Goal: Transaction & Acquisition: Download file/media

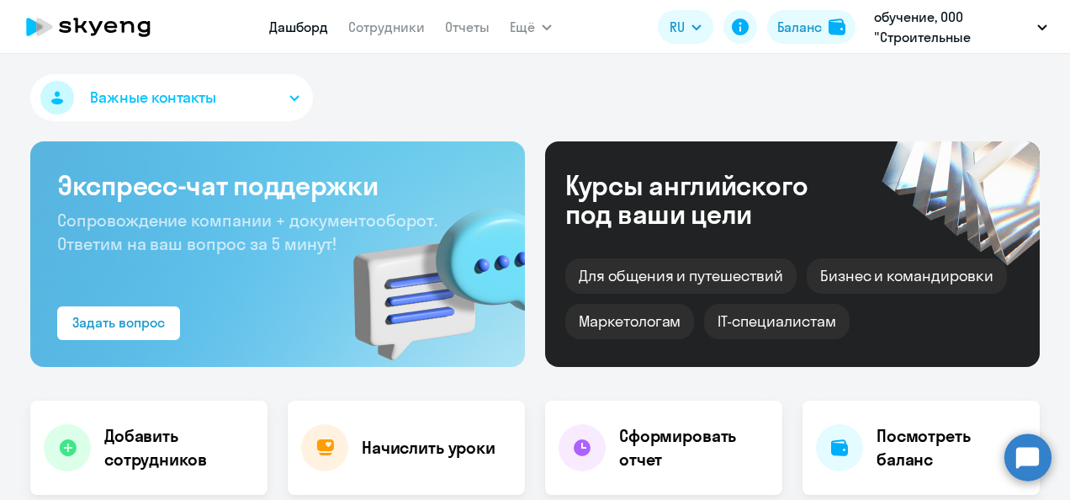
select select "30"
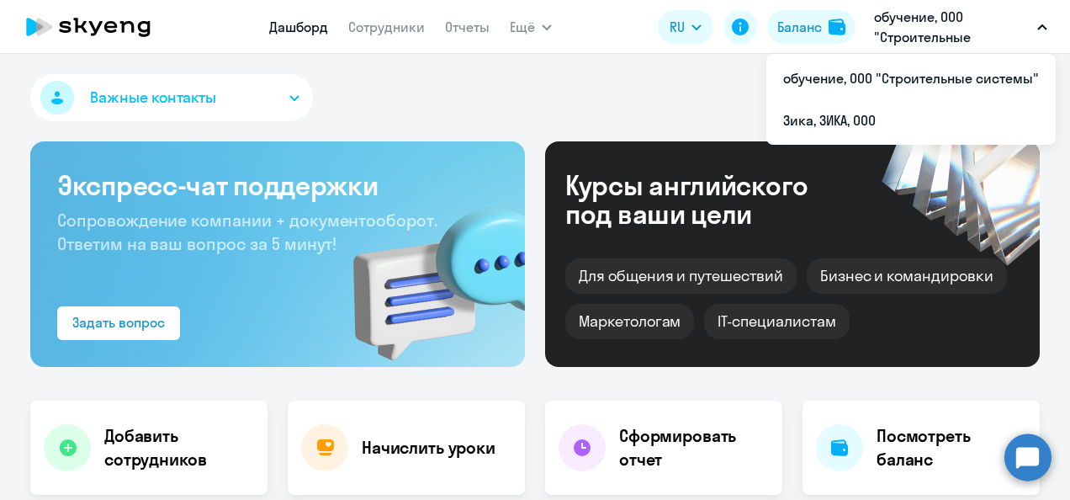
click at [905, 32] on p "обучение, ООО "Строительные системы"" at bounding box center [952, 27] width 156 height 40
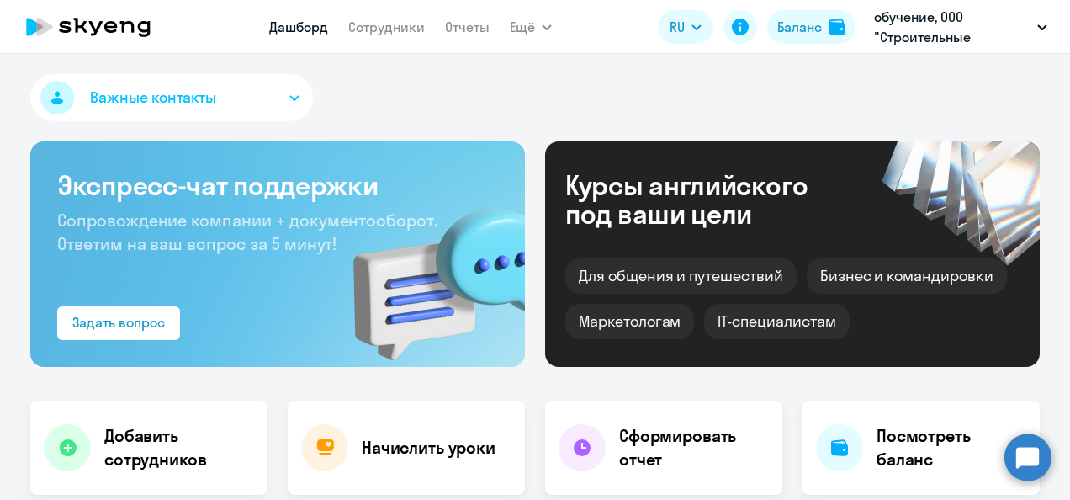
click at [903, 50] on app-header "Дашборд Сотрудники Отчеты Ещё Дашборд Сотрудники Отчеты Начислить уроки Докумен…" at bounding box center [535, 27] width 1070 height 54
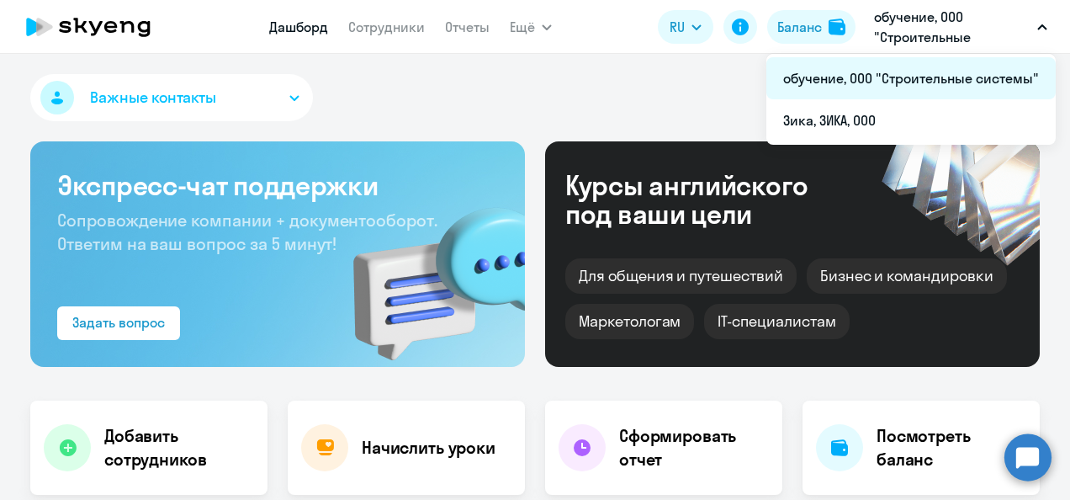
click at [970, 80] on li "обучение, ООО "Строительные системы"" at bounding box center [910, 78] width 289 height 42
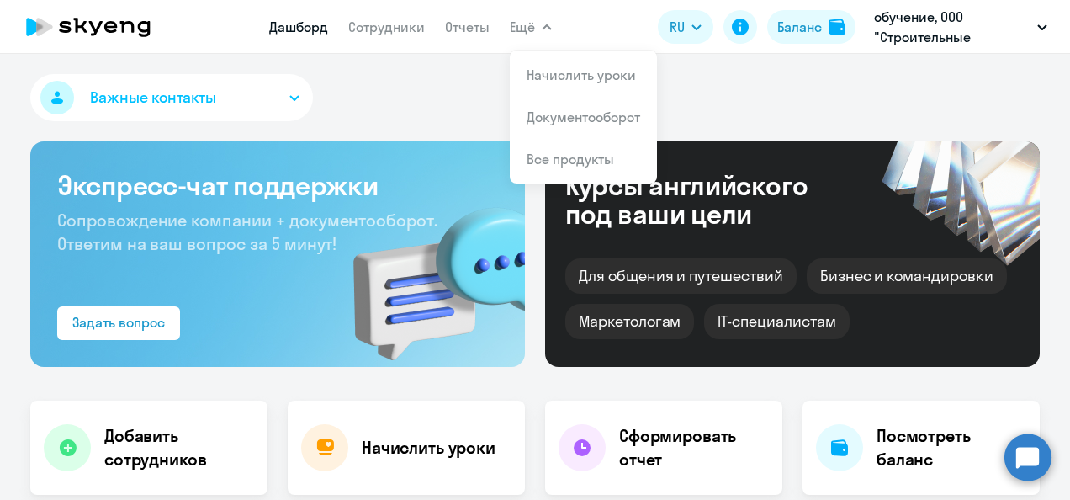
click at [271, 29] on link "Дашборд" at bounding box center [298, 27] width 59 height 17
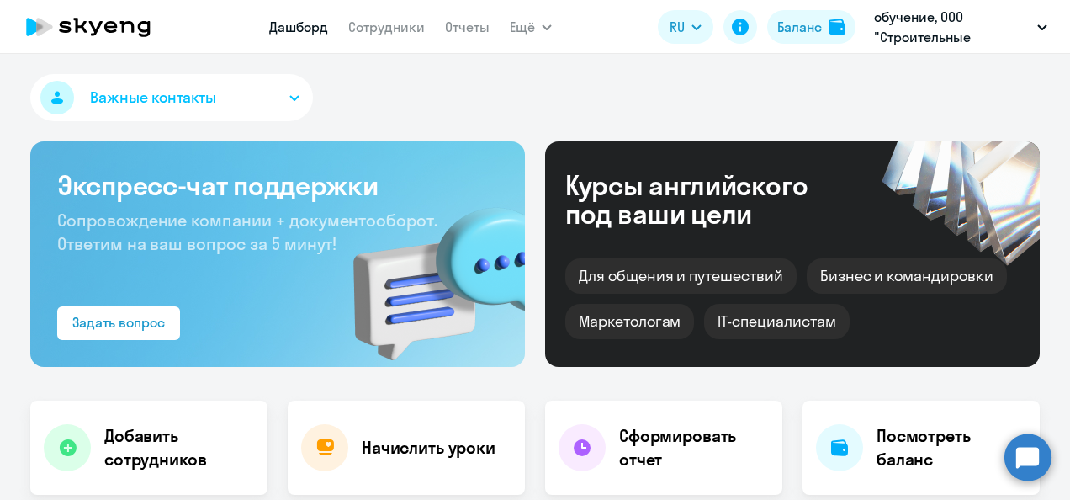
select select "30"
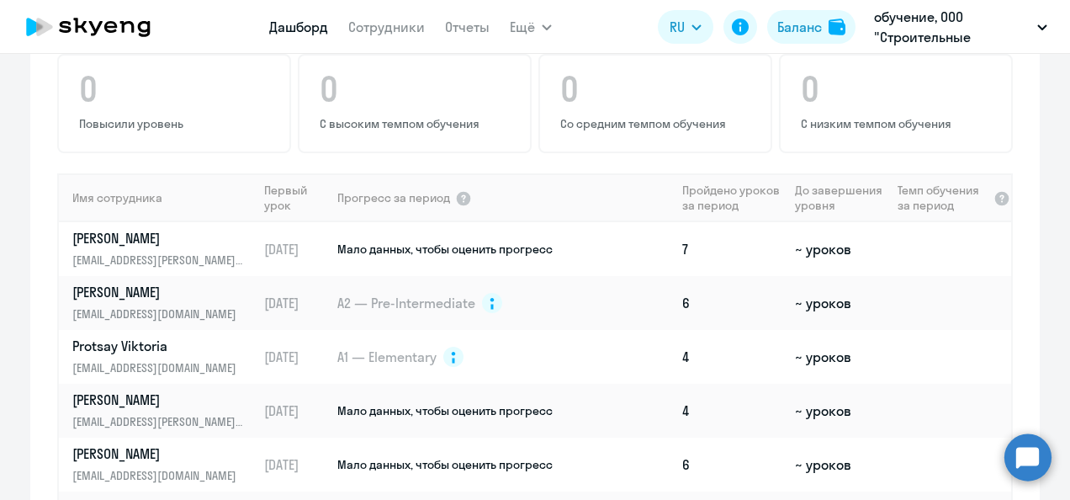
scroll to position [1588, 0]
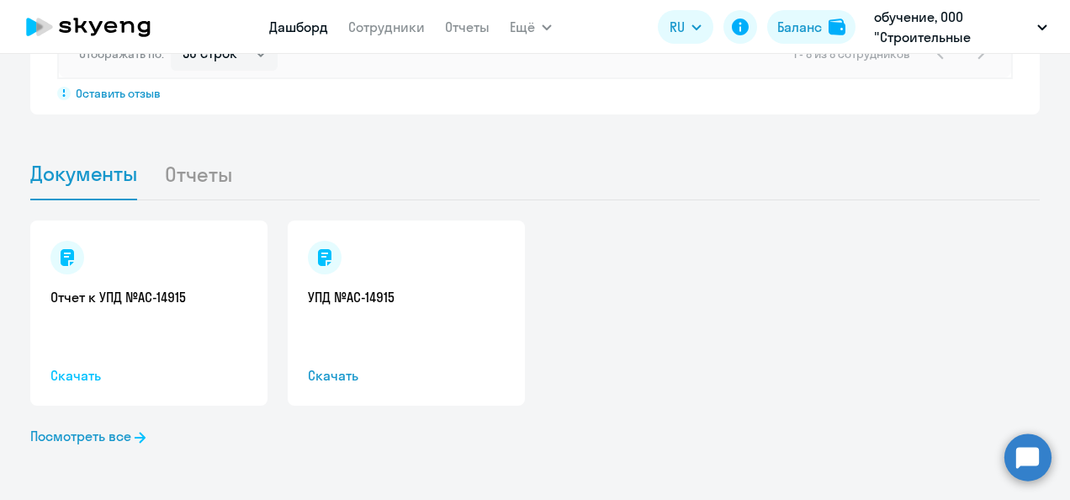
click at [86, 379] on span "Скачать" at bounding box center [148, 375] width 197 height 20
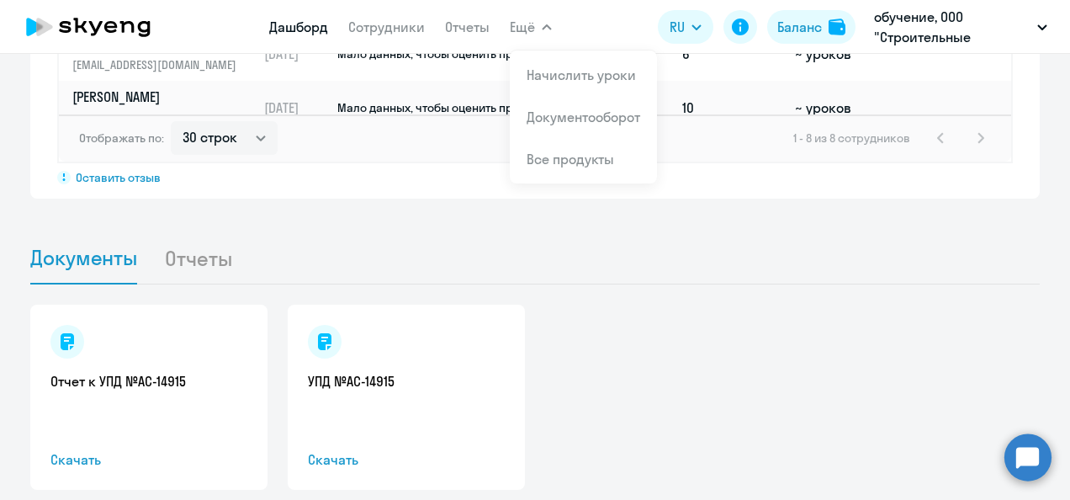
click at [312, 23] on link "Дашборд" at bounding box center [298, 27] width 59 height 17
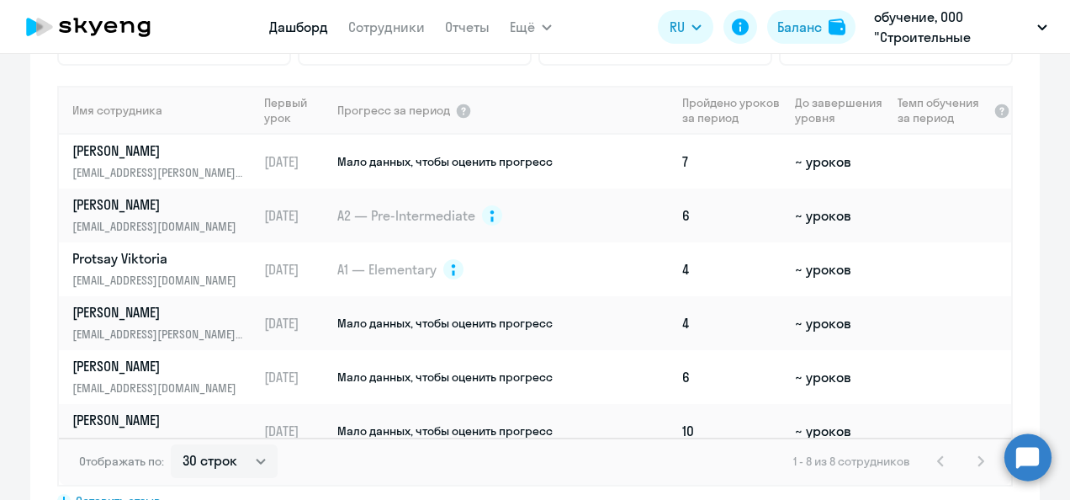
scroll to position [1168, 0]
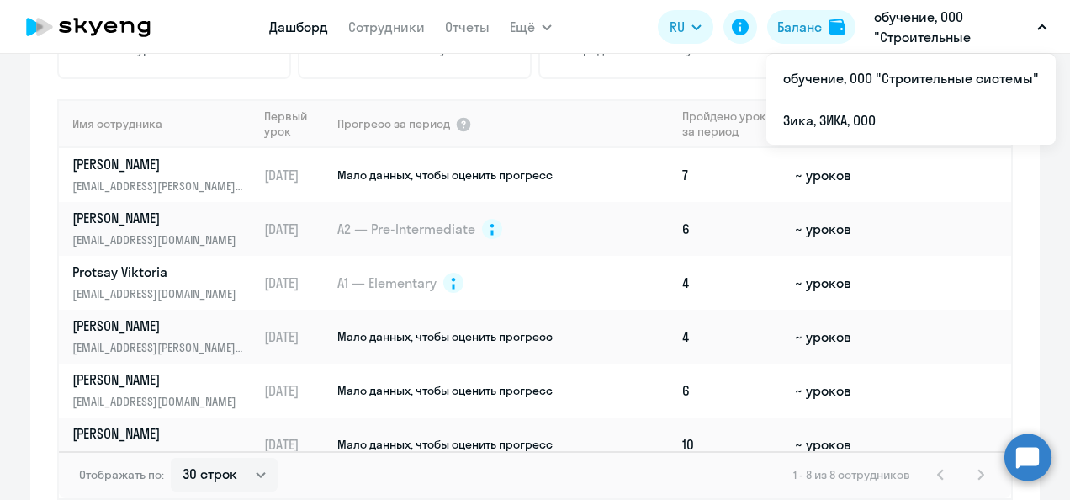
click at [919, 25] on p "обучение, ООО "Строительные системы"" at bounding box center [952, 27] width 156 height 40
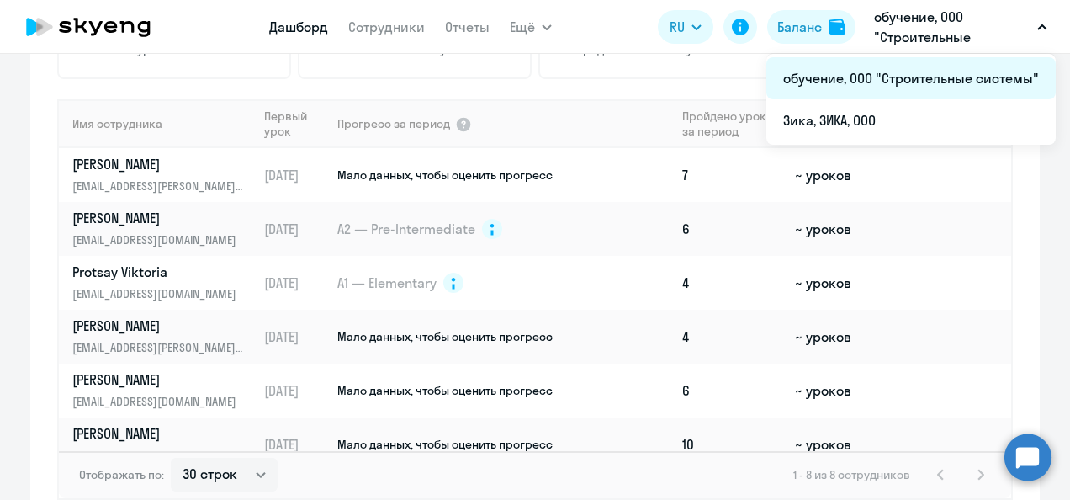
click at [892, 76] on li "обучение, ООО "Строительные системы"" at bounding box center [910, 78] width 289 height 42
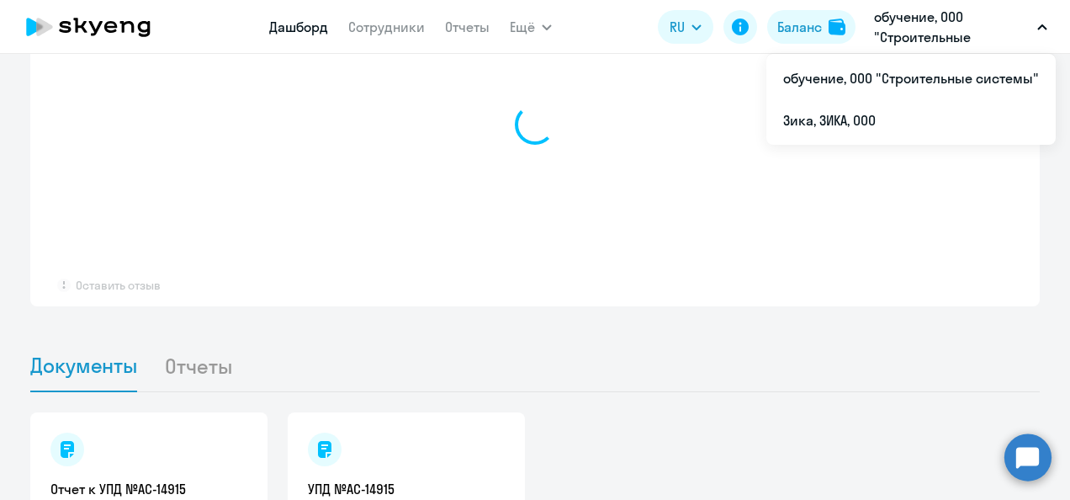
select select "30"
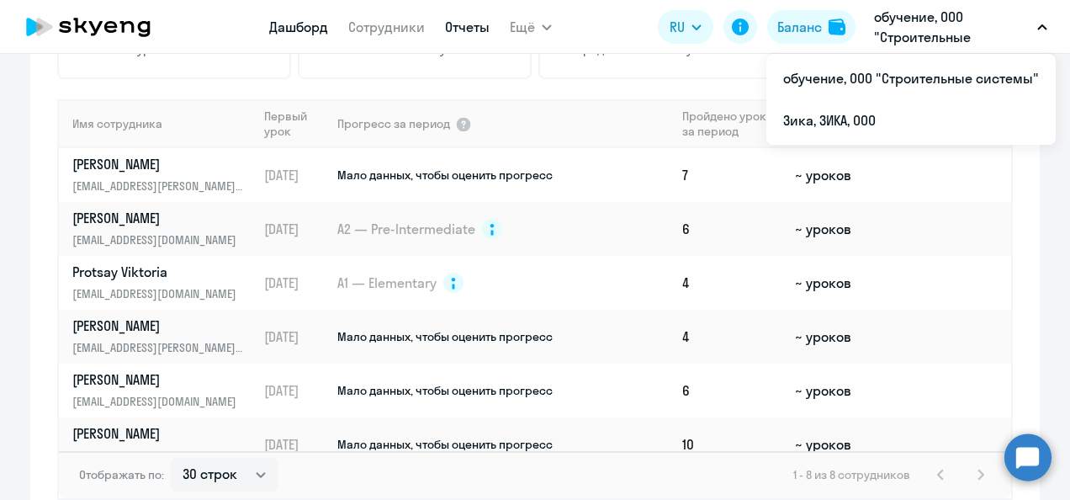
click at [451, 30] on link "Отчеты" at bounding box center [467, 27] width 45 height 17
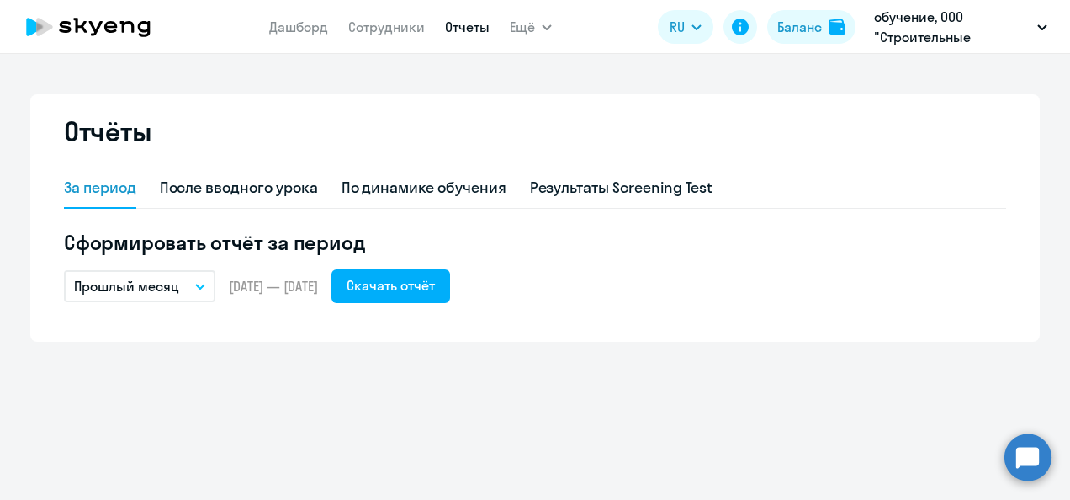
click at [199, 285] on icon "button" at bounding box center [200, 286] width 8 height 4
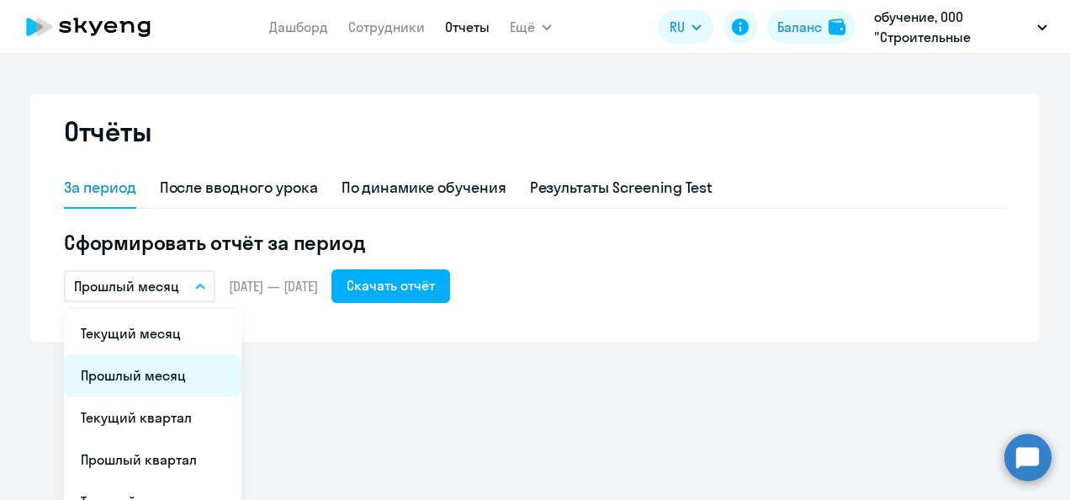
scroll to position [152, 0]
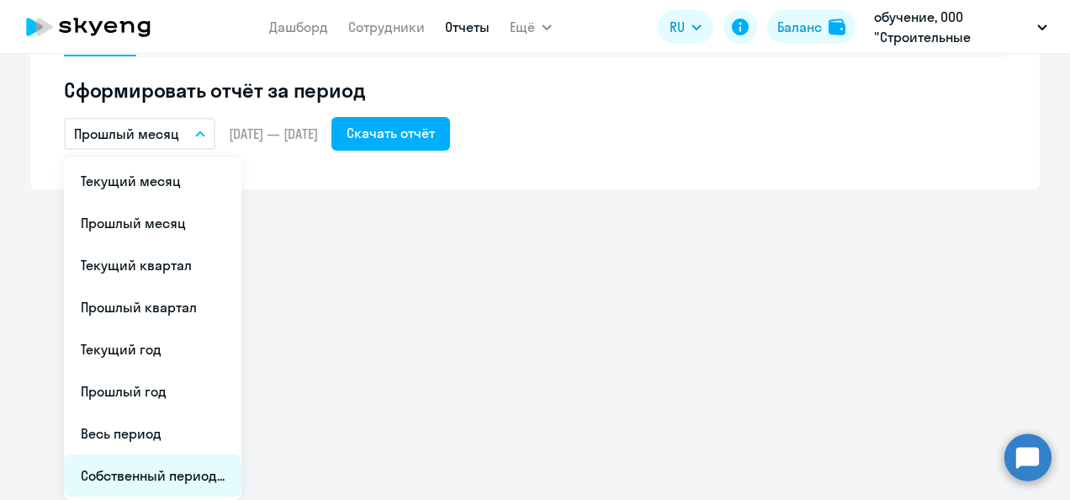
click at [141, 470] on li "Собственный период..." at bounding box center [153, 475] width 178 height 42
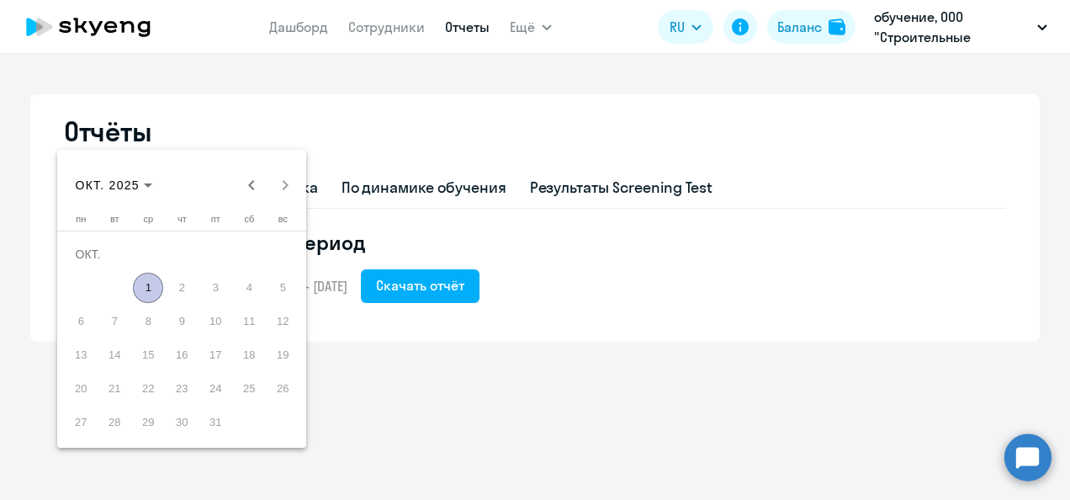
scroll to position [0, 0]
click at [247, 188] on span "Previous month" at bounding box center [252, 185] width 34 height 34
click at [84, 286] on span "1" at bounding box center [81, 288] width 30 height 30
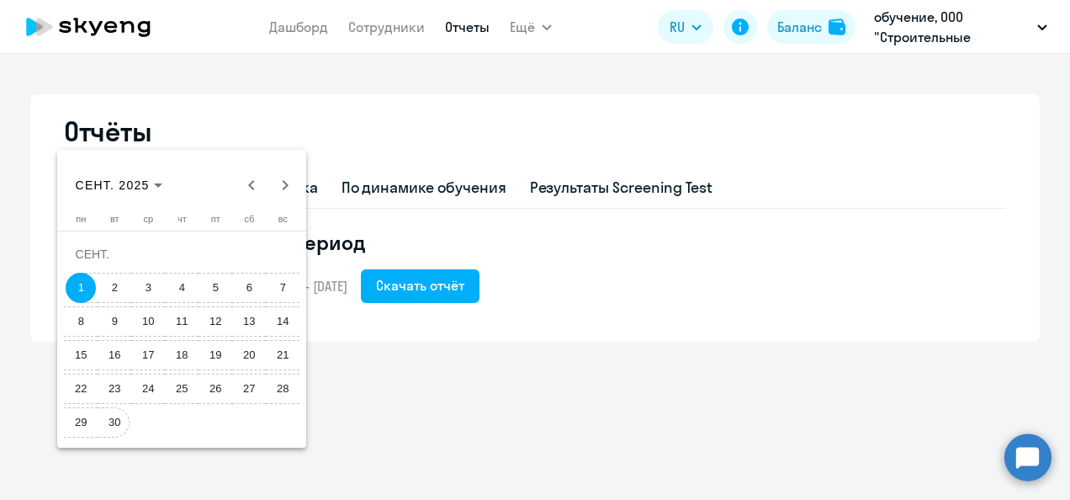
click at [113, 424] on span "30" at bounding box center [114, 422] width 30 height 30
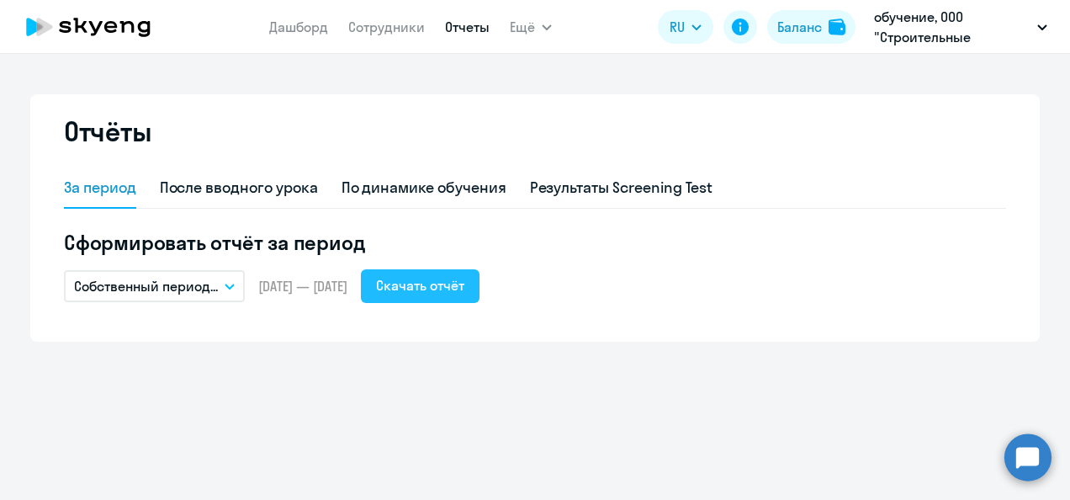
click at [464, 276] on div "Скачать отчёт" at bounding box center [420, 285] width 88 height 20
click at [464, 283] on div "Скачать отчёт" at bounding box center [420, 285] width 88 height 20
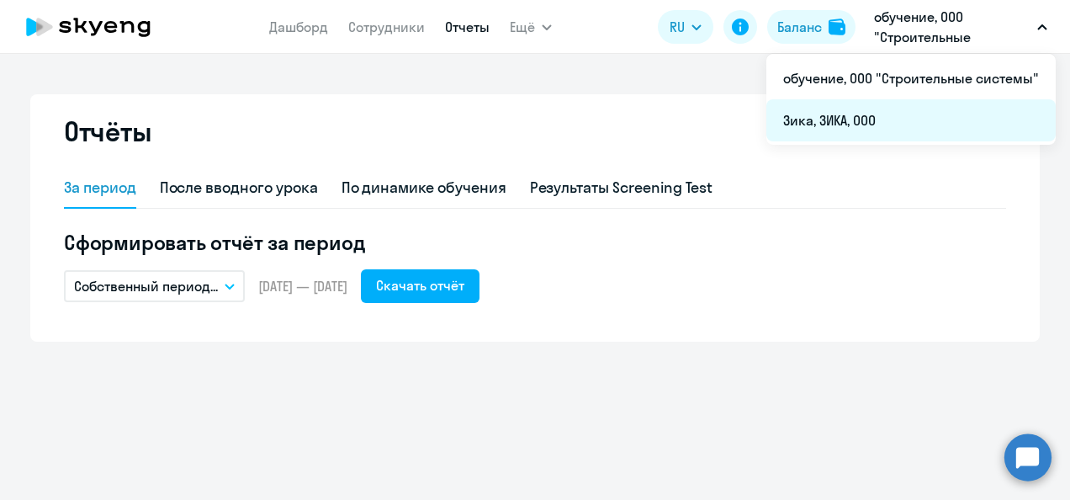
click at [858, 126] on li "Зика, ЗИКА, ООО" at bounding box center [910, 120] width 289 height 42
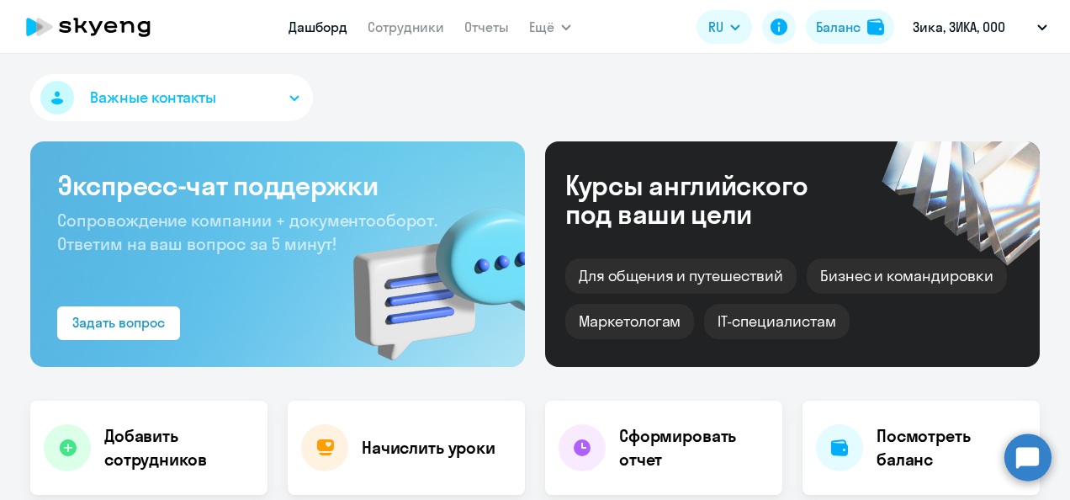
select select "30"
click at [478, 30] on link "Отчеты" at bounding box center [486, 27] width 45 height 17
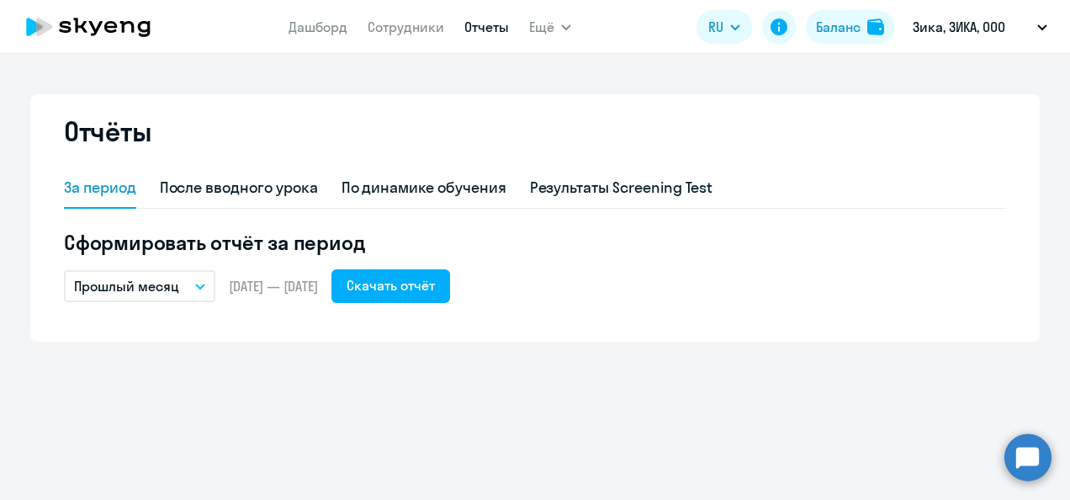
click at [201, 283] on icon "button" at bounding box center [200, 286] width 10 height 6
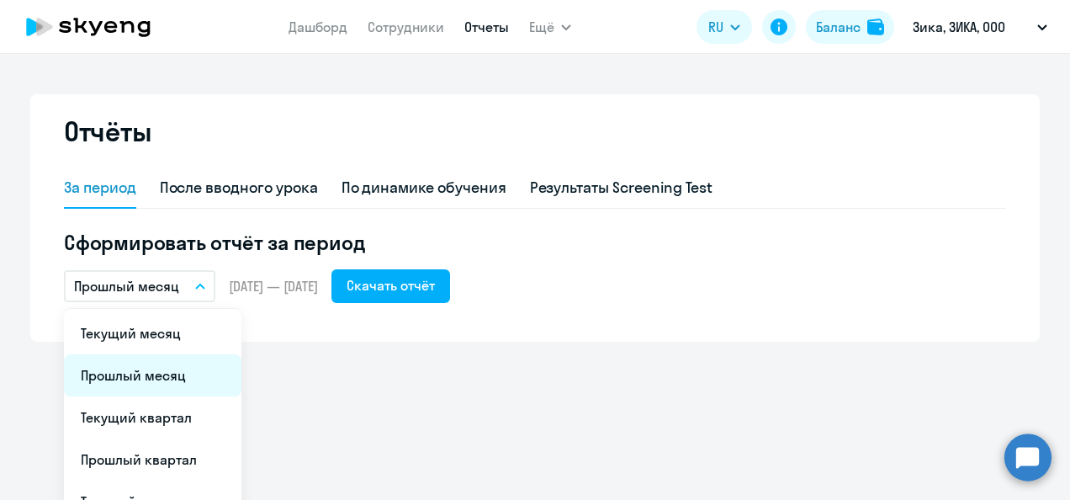
scroll to position [152, 0]
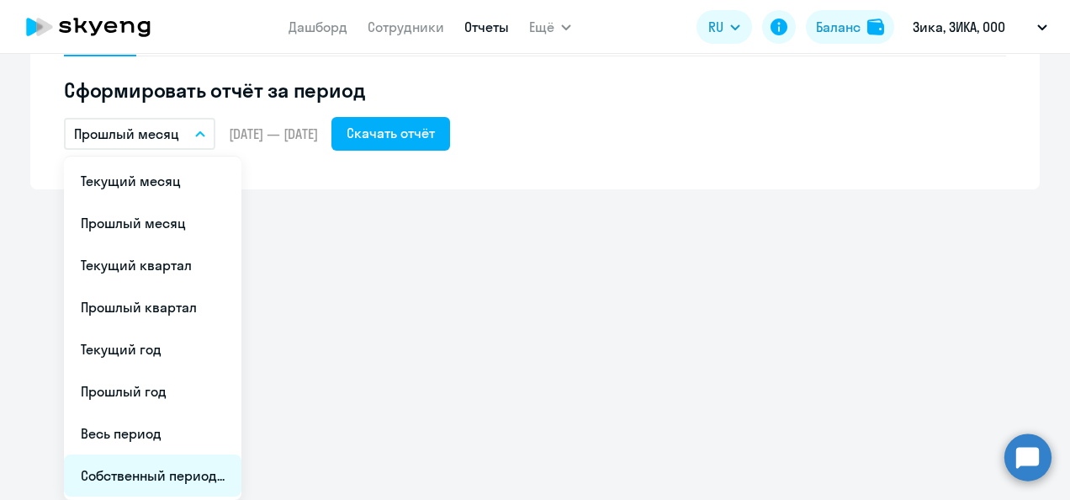
click at [160, 480] on li "Собственный период..." at bounding box center [153, 475] width 178 height 42
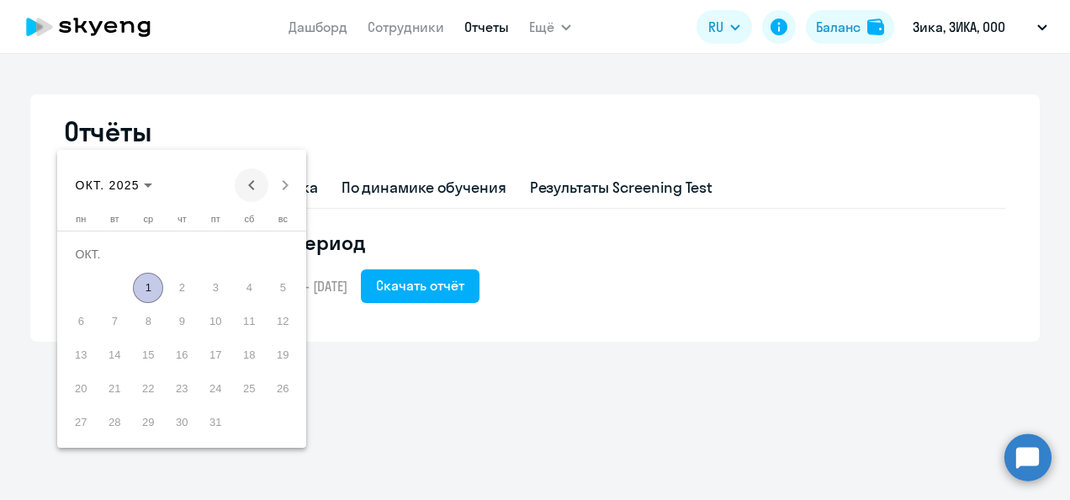
click at [253, 185] on span "Previous month" at bounding box center [252, 185] width 34 height 34
click at [86, 282] on span "1" at bounding box center [81, 288] width 30 height 30
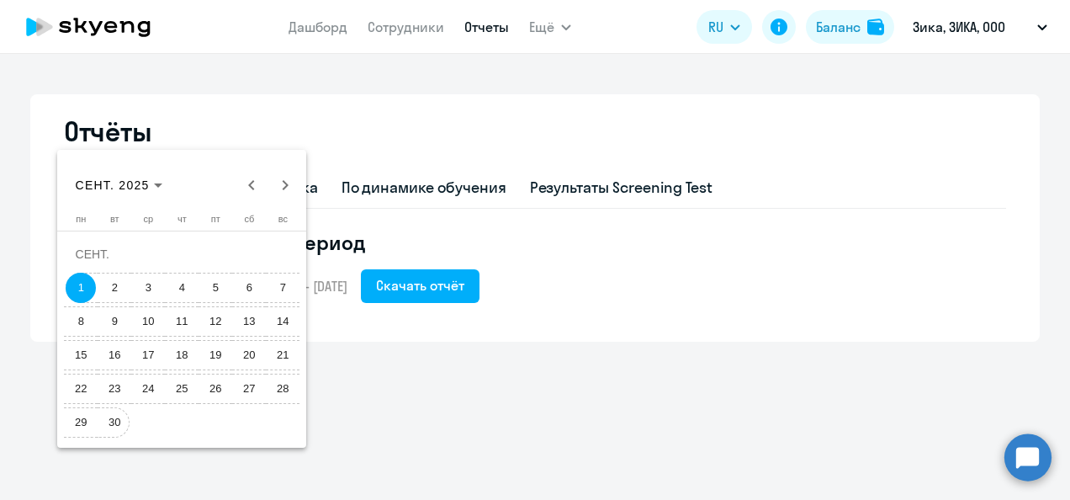
click at [116, 422] on span "30" at bounding box center [114, 422] width 30 height 30
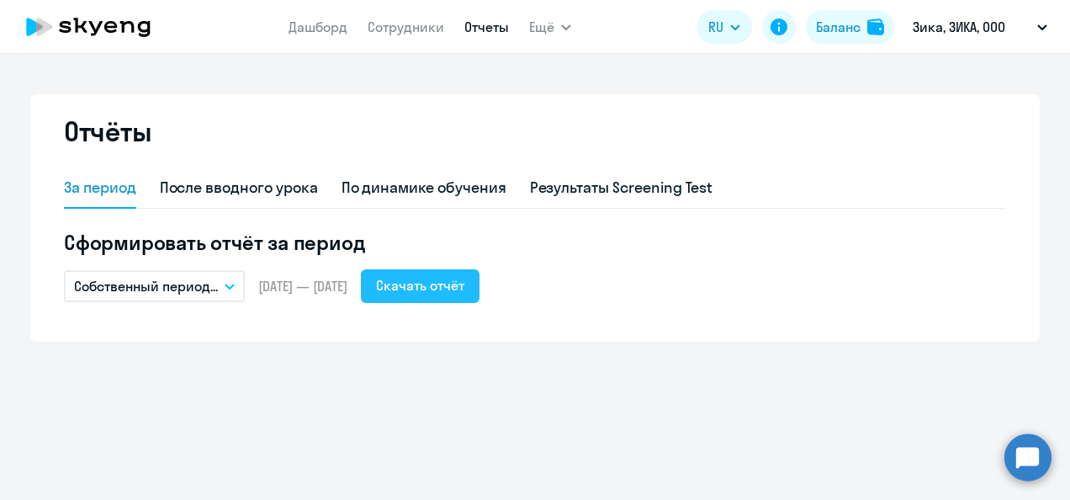
click at [464, 282] on div "Скачать отчёт" at bounding box center [420, 285] width 88 height 20
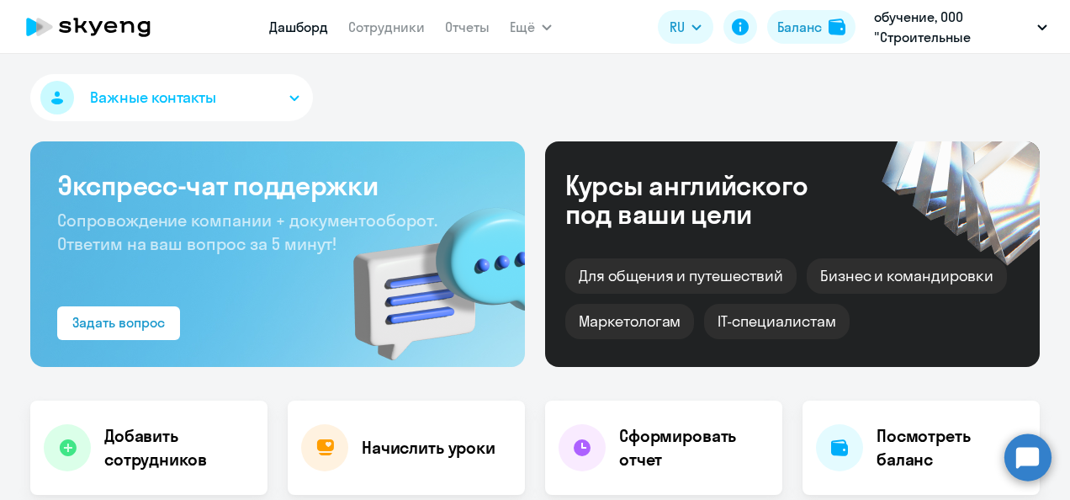
select select "30"
click at [382, 25] on link "Сотрудники" at bounding box center [386, 27] width 77 height 17
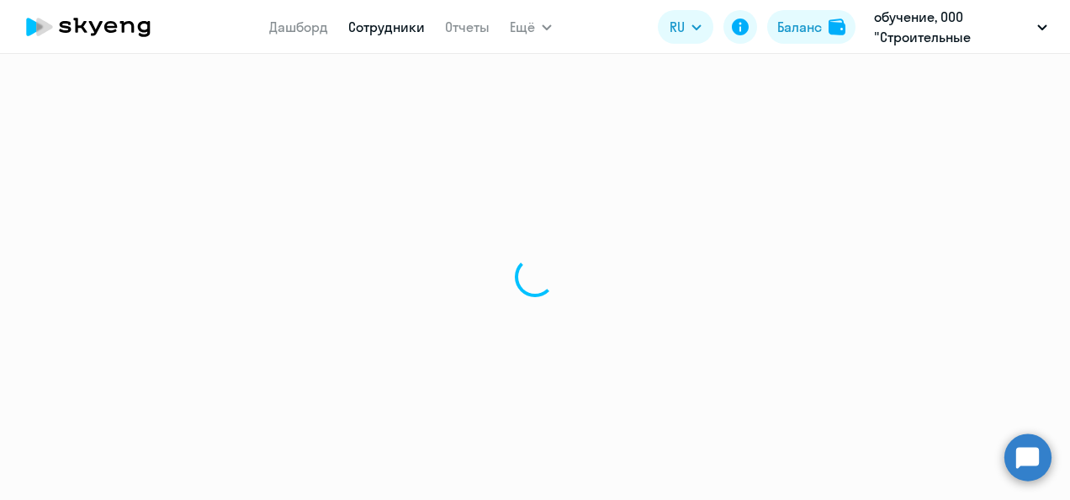
select select "30"
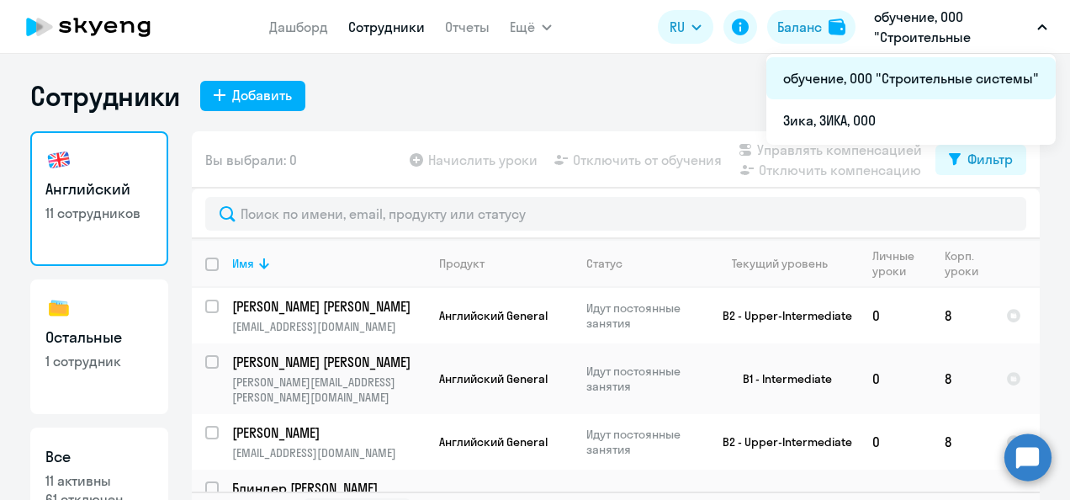
click at [893, 69] on li "обучение, ООО "Строительные системы"" at bounding box center [910, 78] width 289 height 42
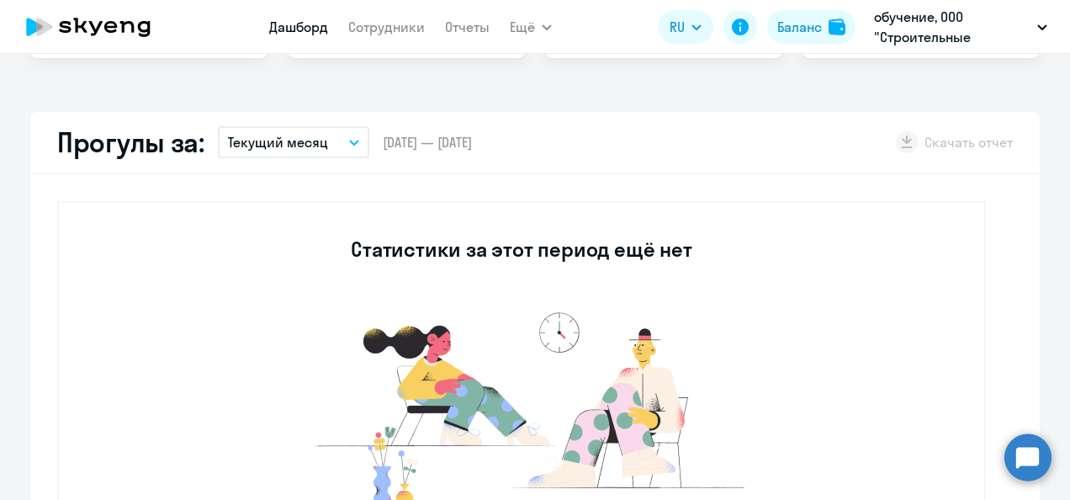
select select "30"
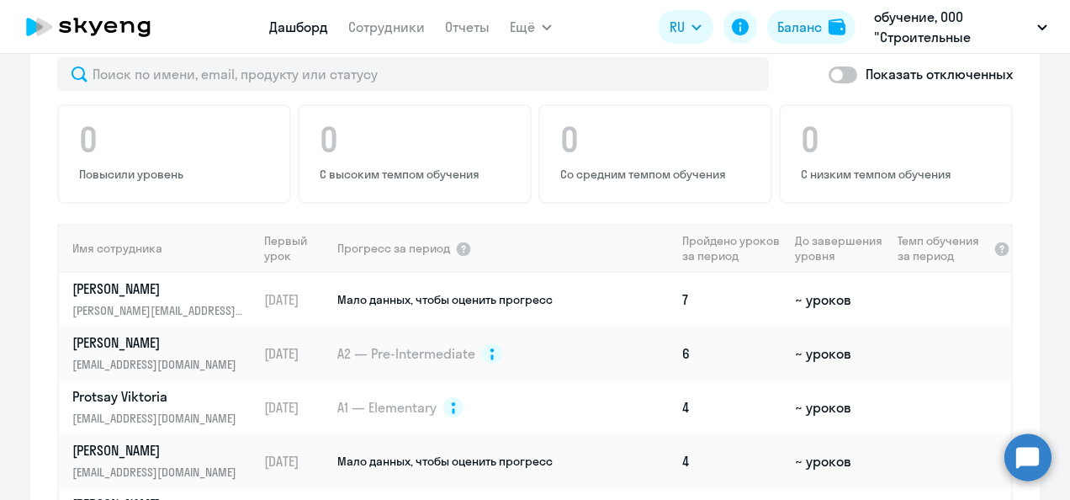
scroll to position [1094, 0]
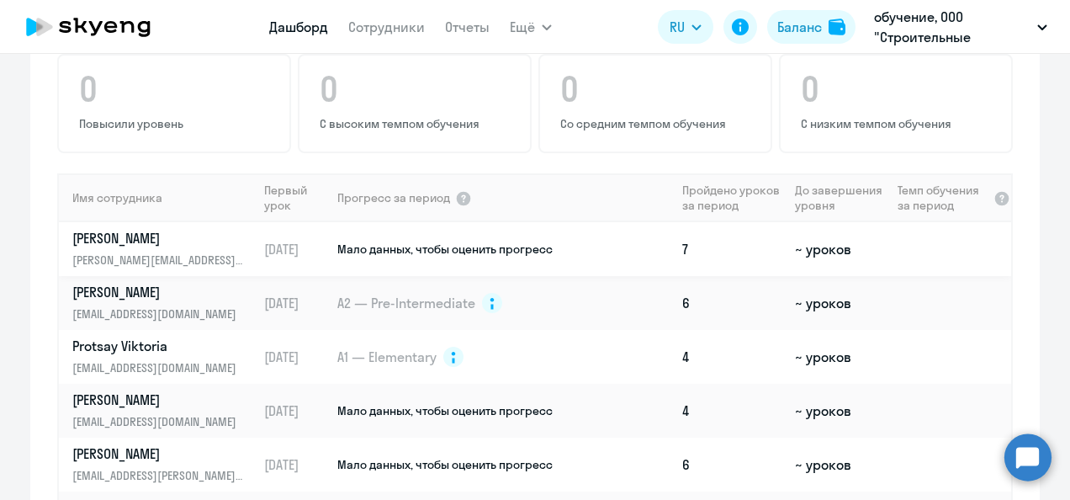
click at [151, 247] on link "Eroshkin Sergey eroshkin.sergey@ru.sika.com" at bounding box center [164, 249] width 184 height 40
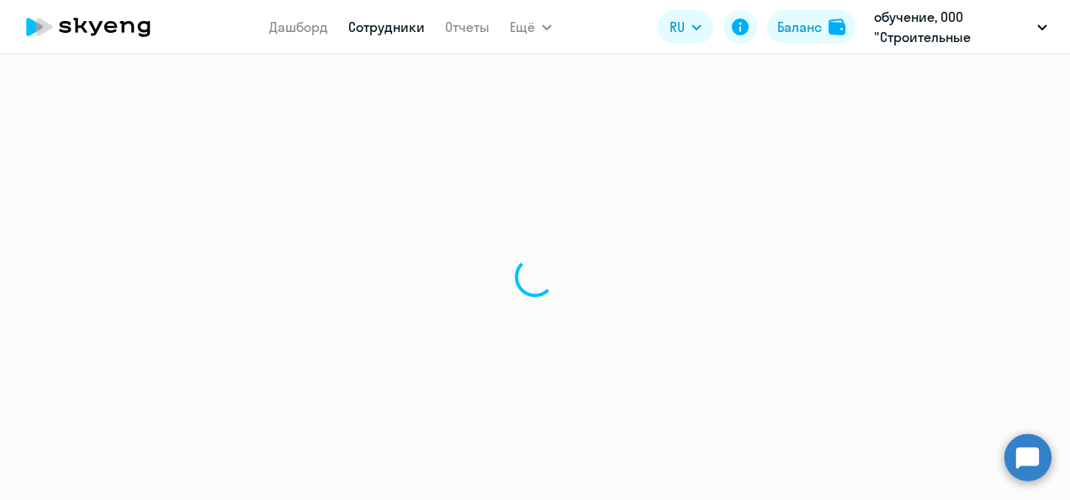
select select "english"
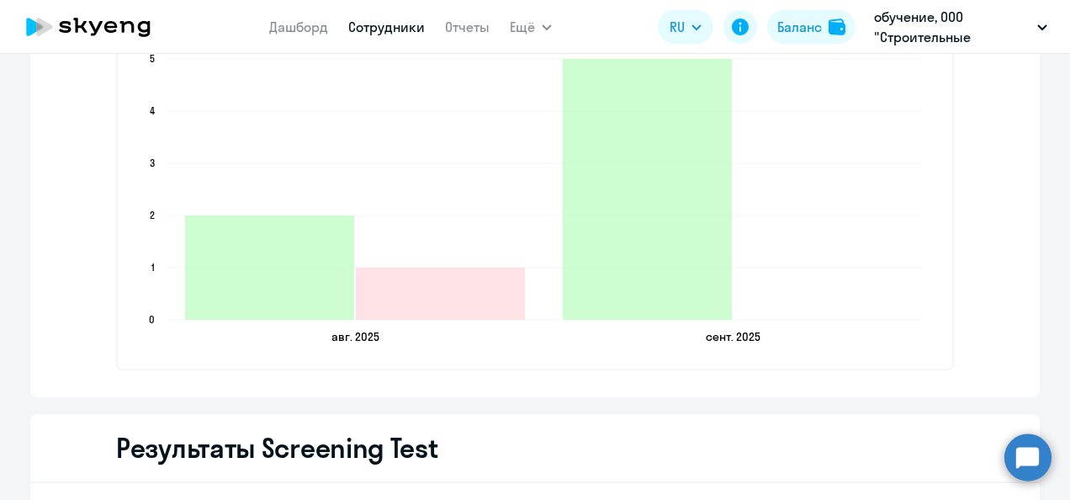
scroll to position [2371, 0]
